Goal: Task Accomplishment & Management: Complete application form

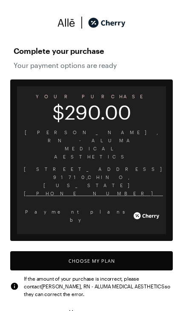
scroll to position [705, 0]
click at [118, 251] on button "Choose My Plan" at bounding box center [91, 260] width 163 height 19
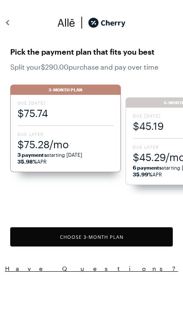
click at [26, 134] on span "Due Later" at bounding box center [65, 134] width 96 height 6
click at [32, 135] on span "Due Later" at bounding box center [65, 134] width 96 height 6
click at [49, 235] on button "Choose 3 -Month Plan" at bounding box center [91, 236] width 163 height 19
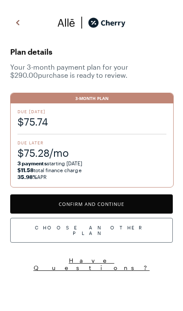
click at [50, 200] on button "Confirm and Continue" at bounding box center [91, 203] width 163 height 19
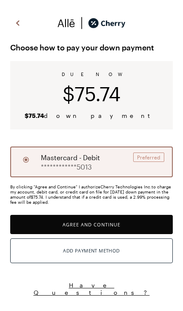
click at [44, 254] on button "Add Payment Method" at bounding box center [91, 250] width 163 height 25
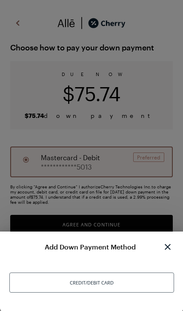
click at [55, 281] on div "Credit/Debit Card" at bounding box center [91, 282] width 165 height 20
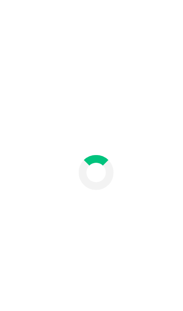
scroll to position [36, 0]
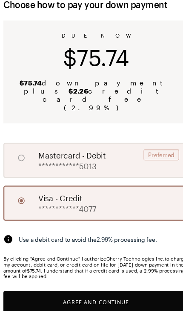
click at [92, 261] on button "Agree and Continue" at bounding box center [91, 270] width 163 height 19
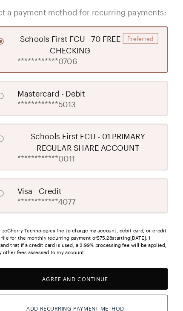
scroll to position [168, 0]
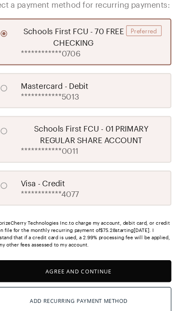
click at [42, 235] on button "Agree and Continue" at bounding box center [91, 244] width 163 height 19
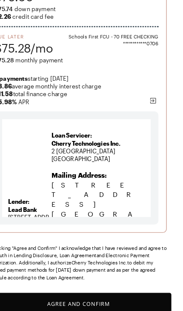
scroll to position [103, 0]
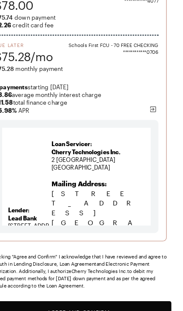
click at [92, 275] on button "Agree and Confirm" at bounding box center [91, 279] width 163 height 19
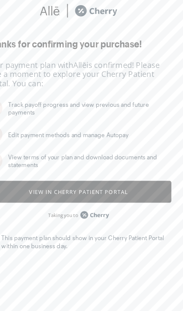
scroll to position [6, 0]
